Goal: Information Seeking & Learning: Learn about a topic

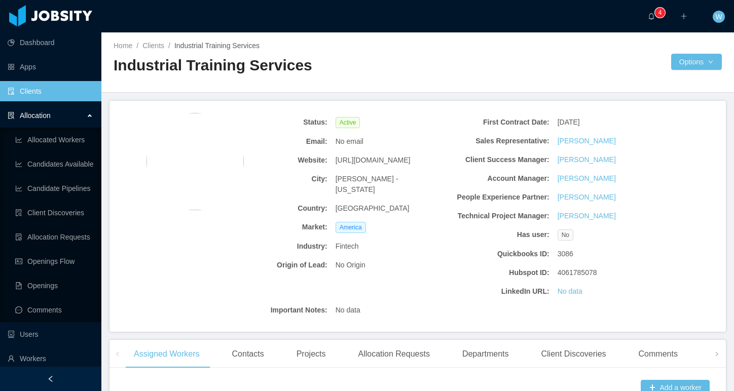
scroll to position [225, 0]
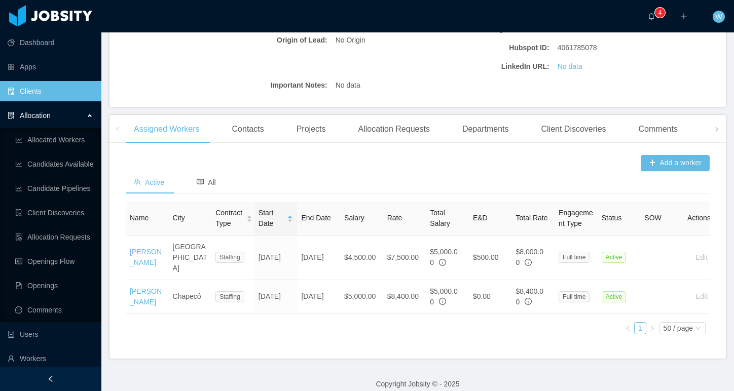
click at [64, 94] on link "Clients" at bounding box center [51, 91] width 86 height 20
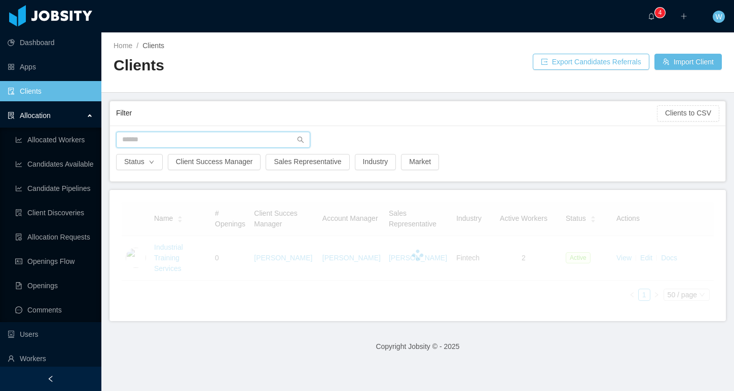
click at [167, 140] on input "text" at bounding box center [213, 140] width 194 height 16
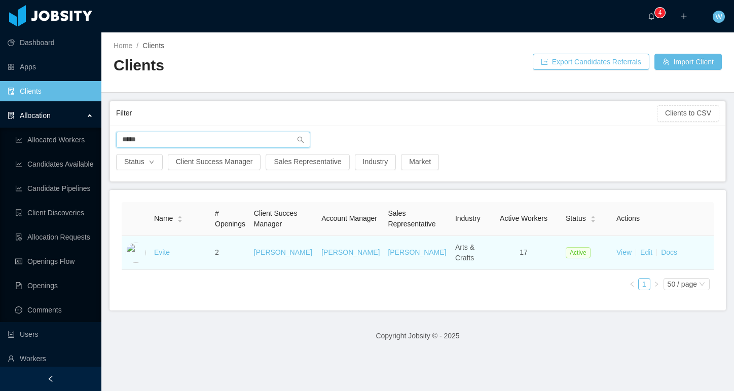
type input "*****"
click at [166, 257] on td "Evite" at bounding box center [180, 253] width 61 height 34
click at [166, 252] on link "Evite" at bounding box center [162, 252] width 16 height 8
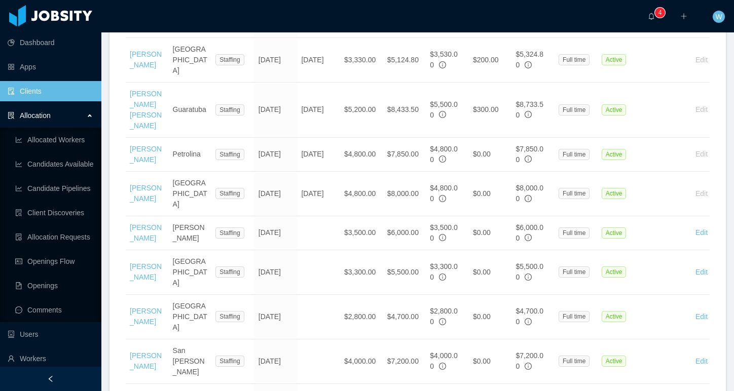
scroll to position [798, 0]
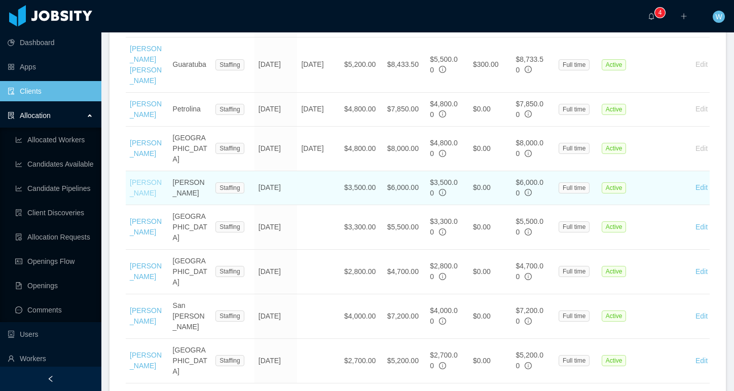
click at [144, 178] on link "[PERSON_NAME]" at bounding box center [146, 187] width 32 height 19
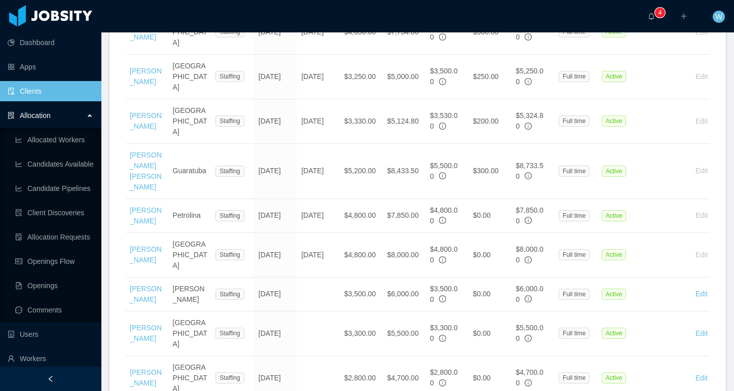
scroll to position [798, 0]
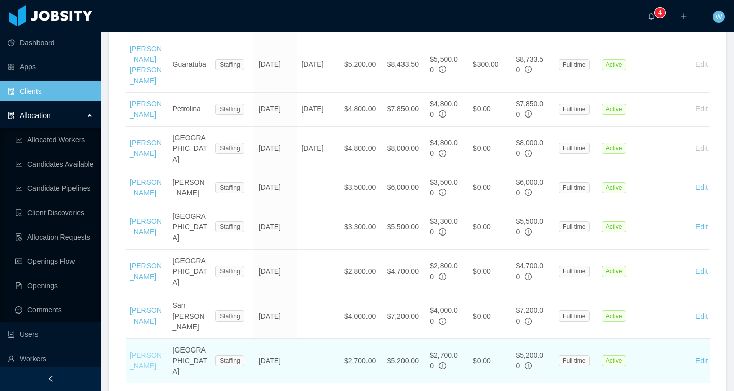
click at [139, 351] on link "[PERSON_NAME]" at bounding box center [146, 360] width 32 height 19
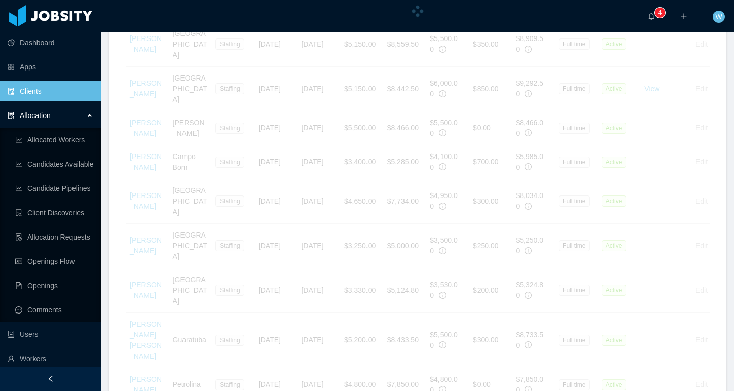
scroll to position [798, 0]
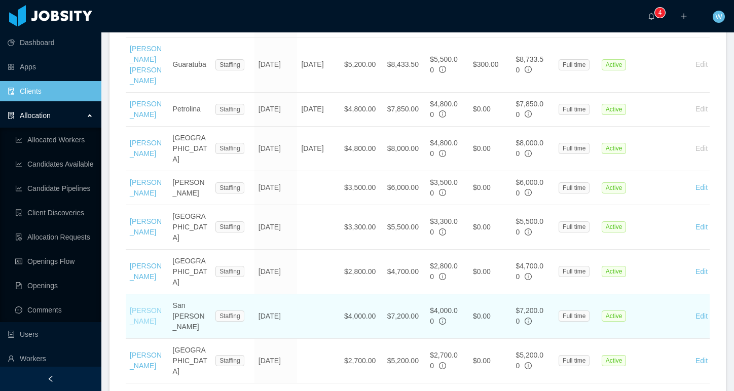
click at [140, 307] on link "[PERSON_NAME]" at bounding box center [146, 316] width 32 height 19
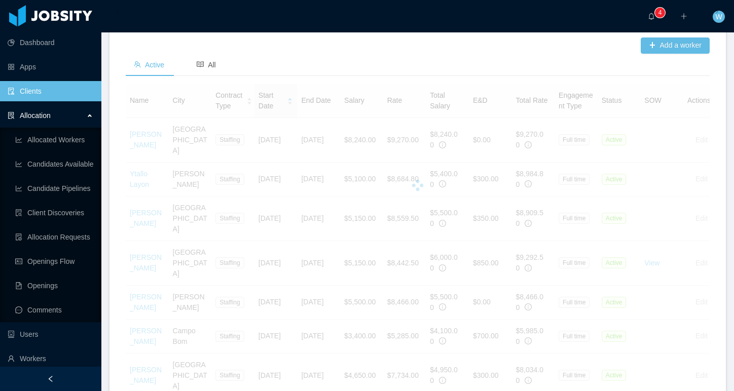
scroll to position [798, 0]
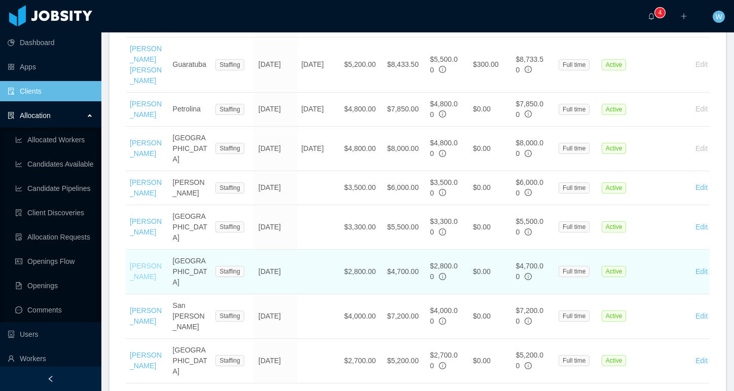
click at [142, 262] on link "[PERSON_NAME]" at bounding box center [146, 271] width 32 height 19
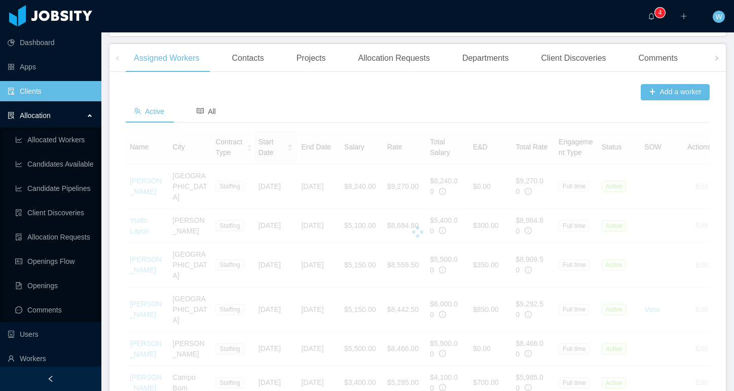
scroll to position [798, 0]
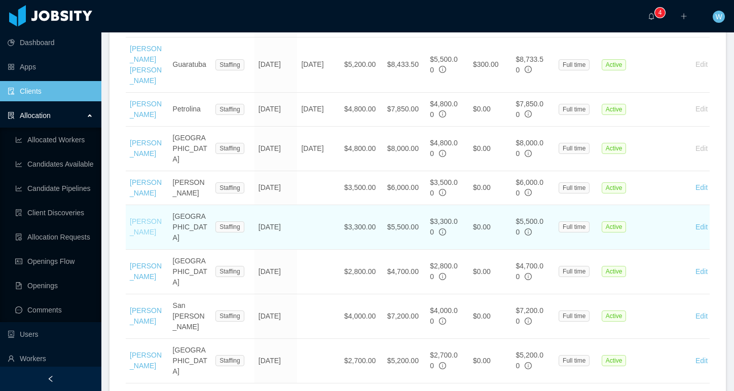
click at [140, 217] on link "[PERSON_NAME]" at bounding box center [146, 226] width 32 height 19
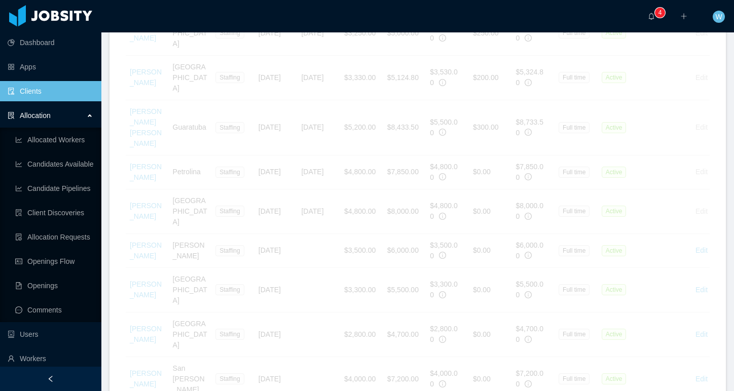
scroll to position [798, 0]
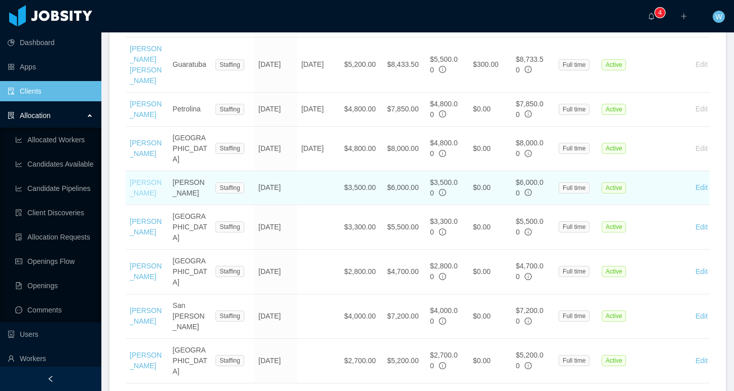
click at [138, 178] on link "[PERSON_NAME]" at bounding box center [146, 187] width 32 height 19
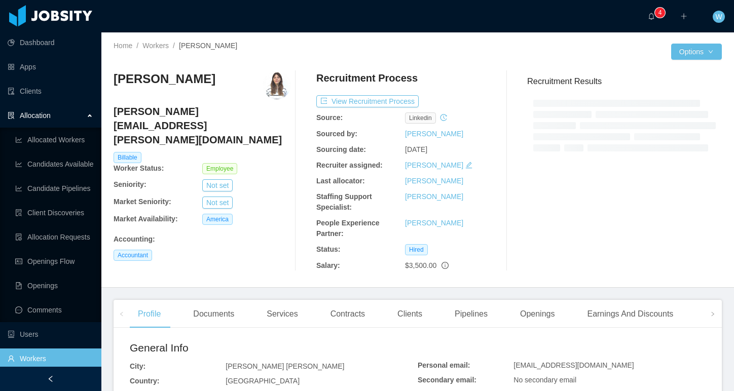
scroll to position [4, 0]
